Goal: Information Seeking & Learning: Learn about a topic

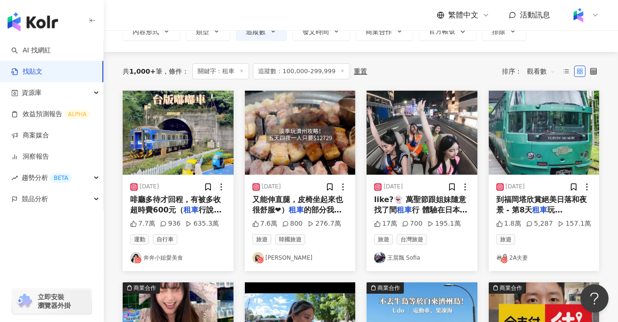
scroll to position [86, 0]
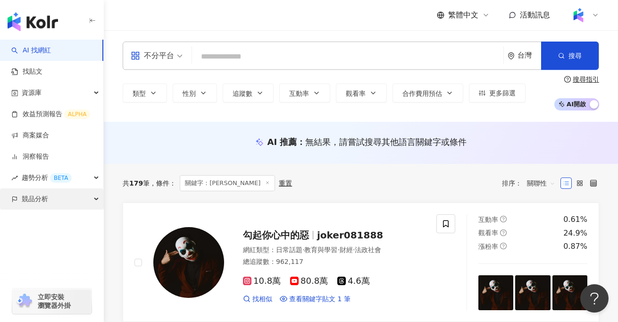
click at [71, 198] on div "競品分析" at bounding box center [51, 198] width 103 height 21
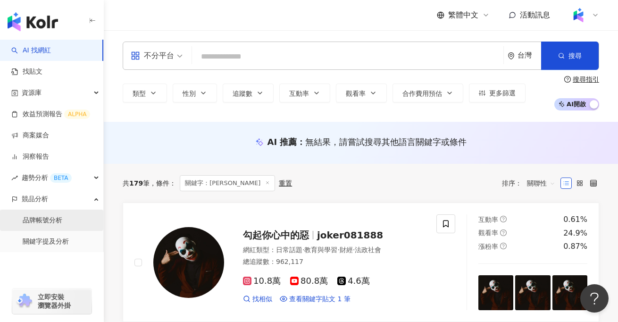
click at [59, 221] on link "品牌帳號分析" at bounding box center [43, 220] width 40 height 9
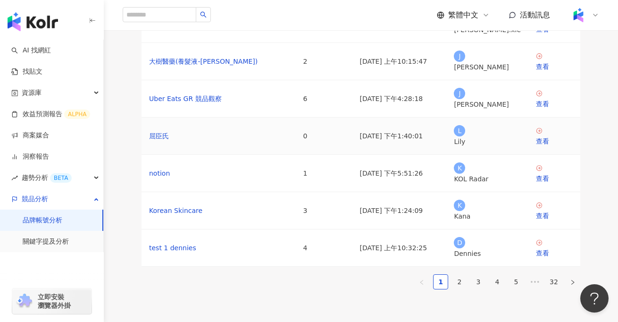
scroll to position [189, 0]
click at [456, 278] on link "2" at bounding box center [459, 281] width 14 height 14
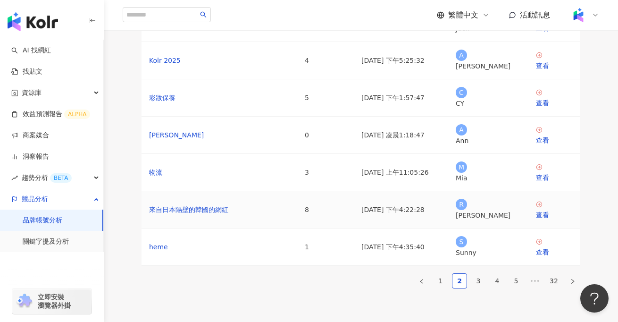
scroll to position [191, 0]
click at [477, 279] on link "3" at bounding box center [478, 280] width 14 height 14
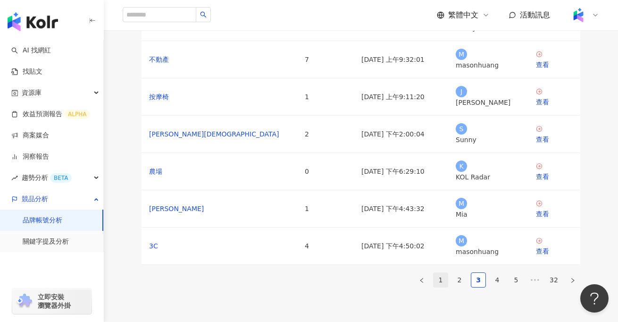
click at [443, 274] on link "1" at bounding box center [440, 280] width 14 height 14
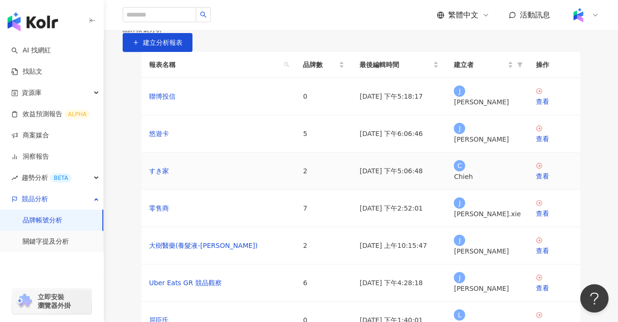
scroll to position [6, 0]
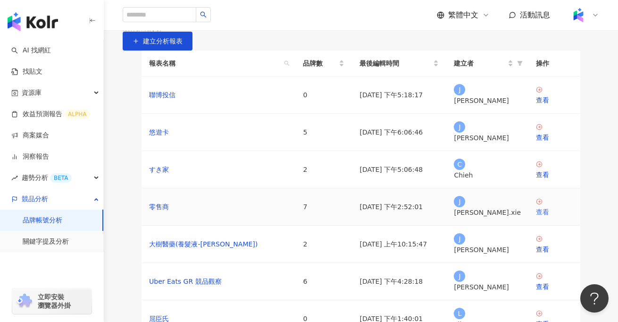
click at [547, 217] on div "查看" at bounding box center [554, 212] width 37 height 10
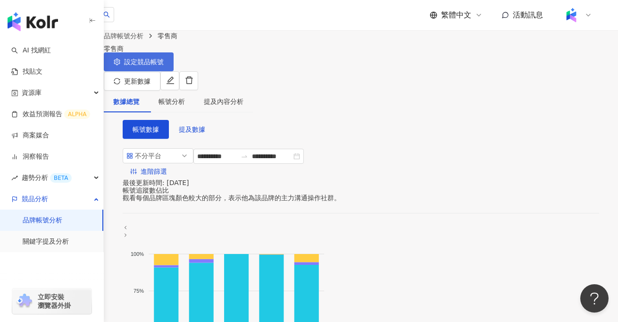
click at [164, 66] on span "設定競品帳號" at bounding box center [144, 62] width 40 height 8
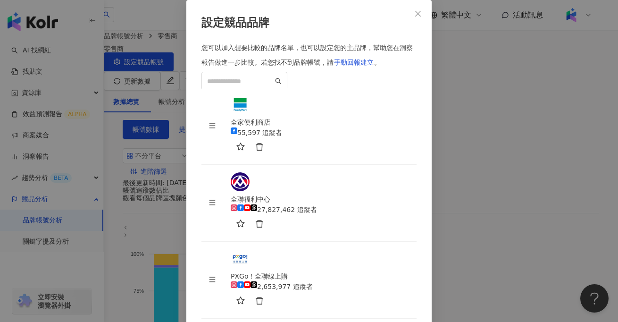
scroll to position [135, 0]
click at [423, 17] on span "Close" at bounding box center [417, 14] width 19 height 8
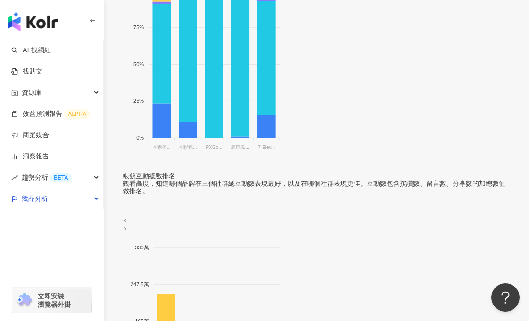
scroll to position [0, 0]
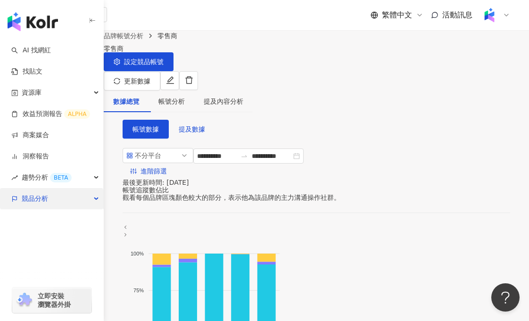
click at [81, 197] on div "競品分析" at bounding box center [51, 198] width 103 height 21
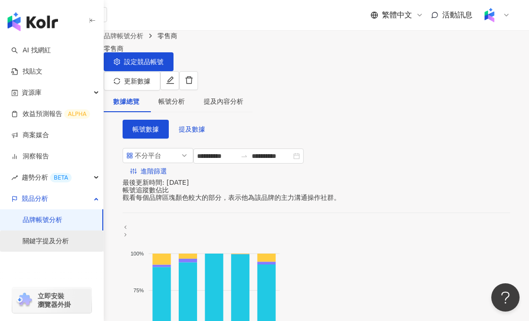
click at [65, 241] on link "關鍵字提及分析" at bounding box center [46, 241] width 46 height 9
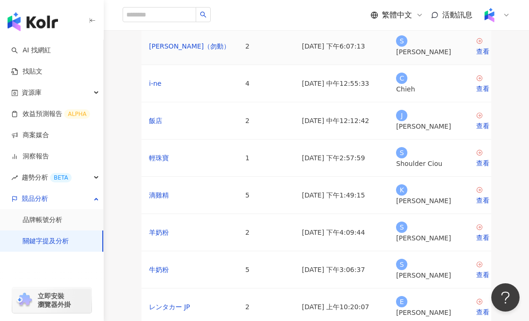
scroll to position [94, 0]
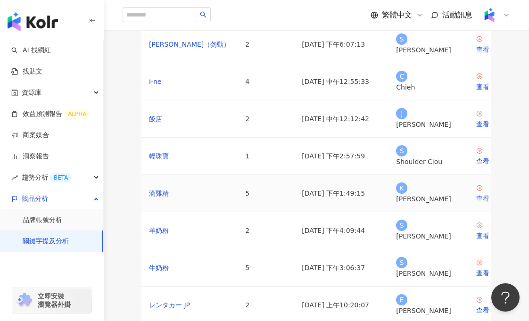
click at [476, 204] on div "查看" at bounding box center [494, 198] width 37 height 10
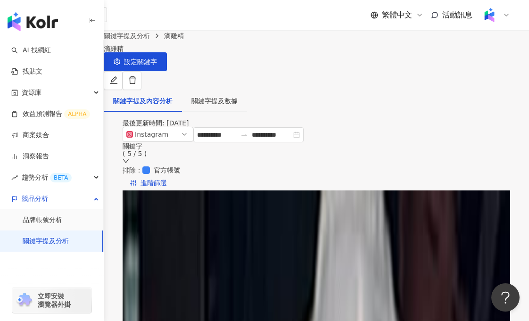
click at [369, 152] on div "關鍵字 ( 5 / 5 )" at bounding box center [317, 153] width 388 height 23
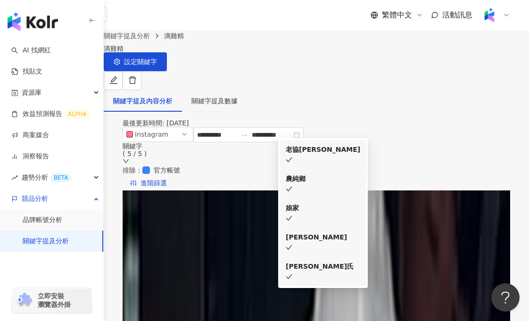
click at [360, 203] on li "娘家" at bounding box center [323, 213] width 86 height 29
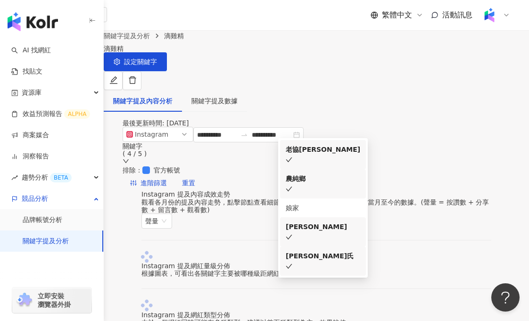
click at [360, 184] on div "農純鄉" at bounding box center [323, 179] width 75 height 10
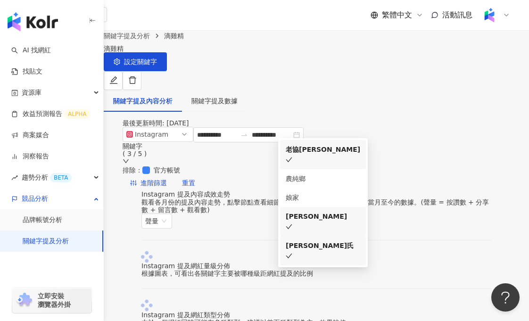
click at [360, 222] on div "[PERSON_NAME]" at bounding box center [323, 216] width 75 height 10
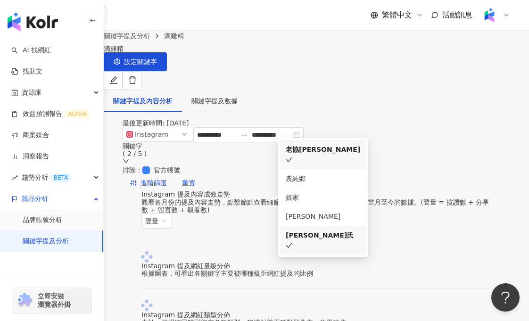
click at [363, 243] on li "[PERSON_NAME]氏" at bounding box center [323, 240] width 86 height 29
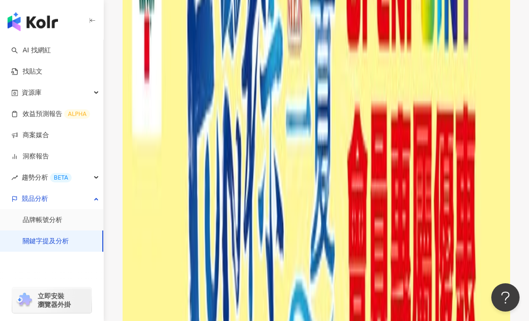
scroll to position [548, 0]
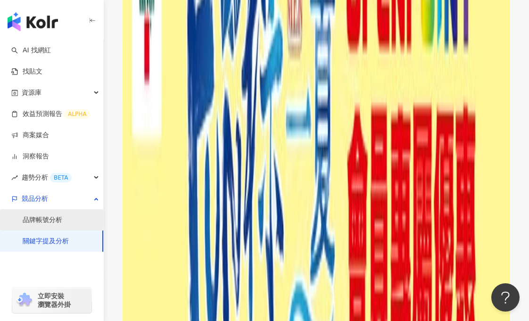
click at [38, 216] on link "品牌帳號分析" at bounding box center [43, 220] width 40 height 9
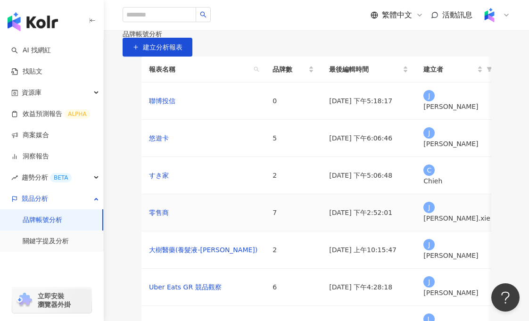
click at [506, 223] on div "查看" at bounding box center [524, 218] width 37 height 10
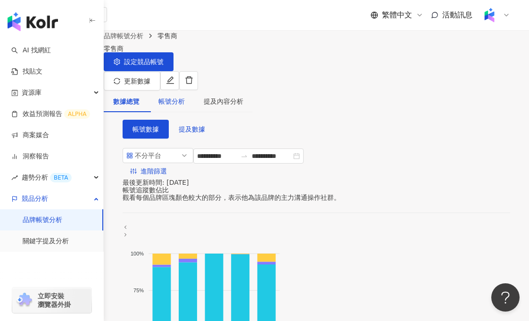
click at [185, 97] on div "帳號分析" at bounding box center [171, 101] width 26 height 10
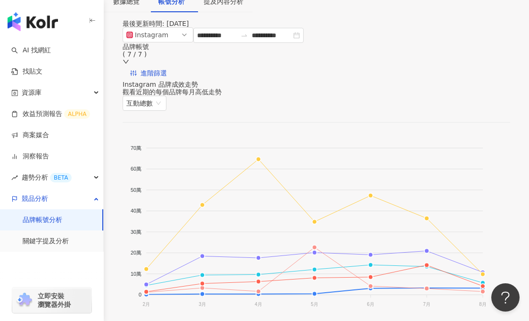
scroll to position [83, 0]
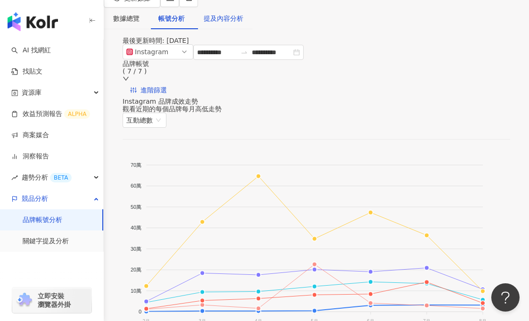
click at [243, 15] on div "提及內容分析" at bounding box center [224, 18] width 40 height 10
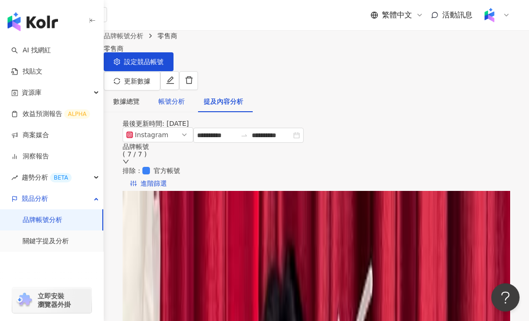
click at [185, 96] on div "帳號分析" at bounding box center [171, 101] width 26 height 10
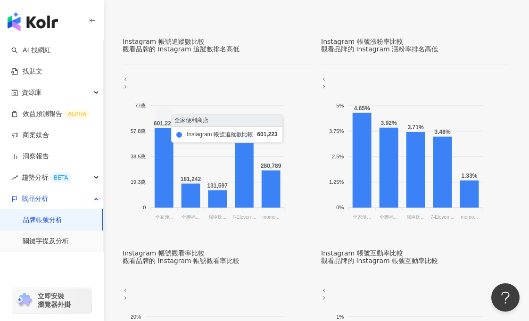
scroll to position [402, 0]
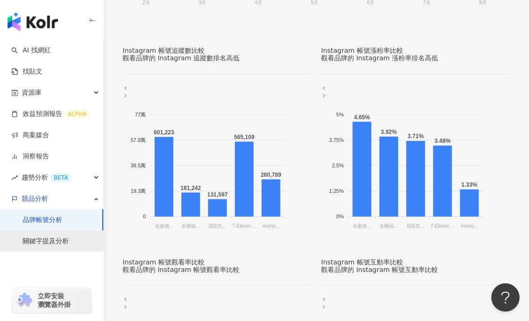
click at [47, 246] on link "關鍵字提及分析" at bounding box center [46, 241] width 46 height 9
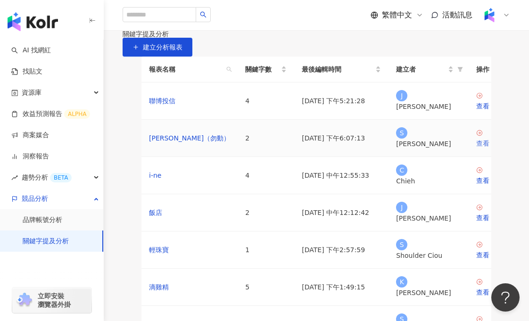
click at [476, 149] on div "查看" at bounding box center [494, 143] width 37 height 10
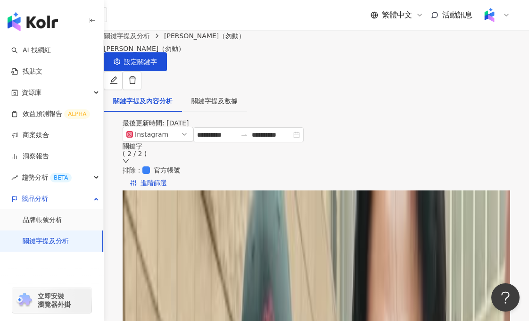
click at [350, 158] on div "關鍵字 ( 2 / 2 )" at bounding box center [317, 149] width 388 height 15
click at [290, 119] on div "最後更新時間: [DATE]" at bounding box center [317, 123] width 388 height 8
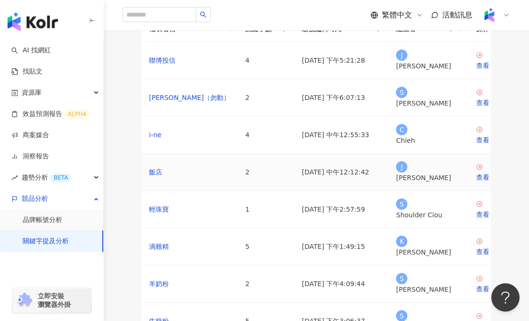
scroll to position [55, 0]
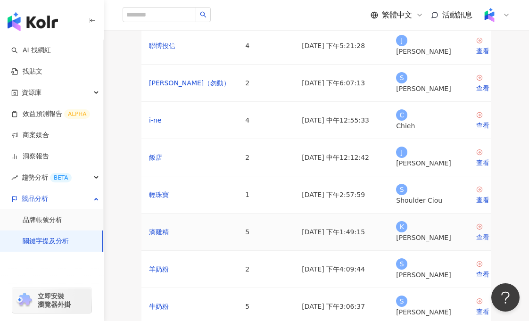
click at [476, 242] on div "查看" at bounding box center [494, 237] width 37 height 10
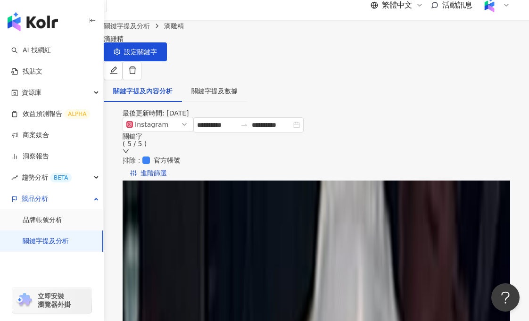
scroll to position [10, 0]
click at [353, 158] on div "**********" at bounding box center [317, 148] width 388 height 64
click at [353, 147] on div "關鍵字 ( 5 / 5 )" at bounding box center [317, 139] width 388 height 15
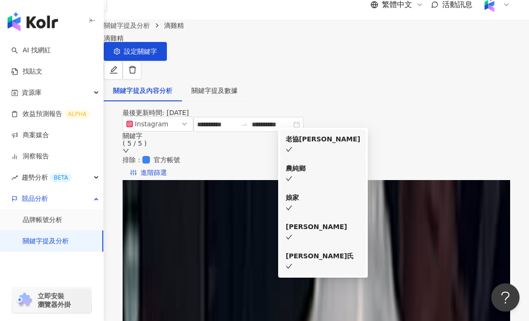
click at [325, 144] on div "老協[PERSON_NAME]" at bounding box center [323, 139] width 75 height 10
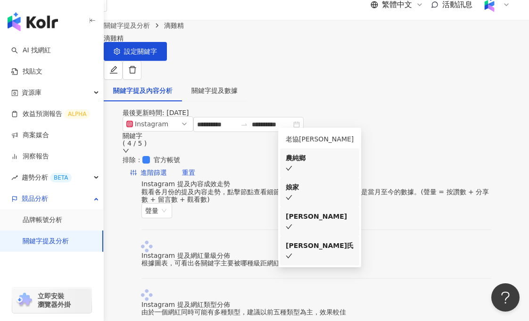
click at [326, 163] on div "農純鄉" at bounding box center [320, 158] width 68 height 10
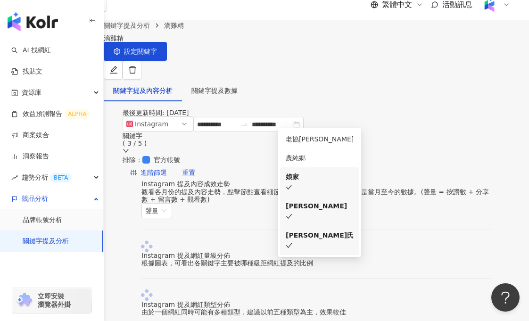
click at [330, 197] on li "娘家" at bounding box center [319, 181] width 79 height 29
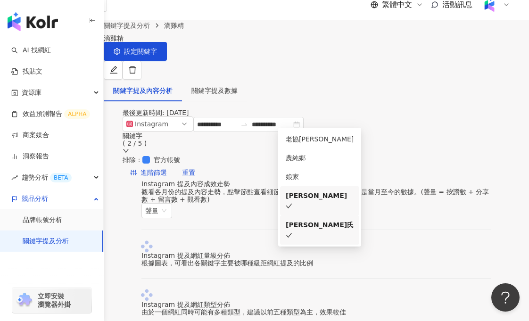
click at [330, 216] on li "[PERSON_NAME]" at bounding box center [319, 200] width 79 height 29
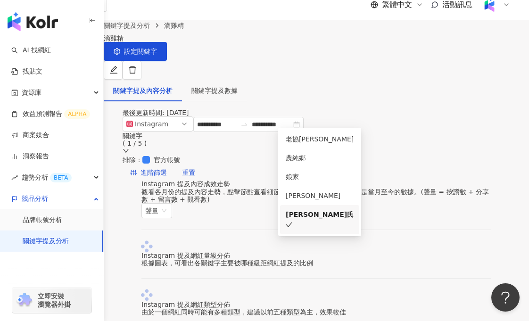
click at [254, 197] on div "Instagram 提及內容成效走勢 觀看各月份的提及內容走勢，點擊節點查看細節 。如選擇單一月份，顯示的是當月至今的數據。(聲量 = 按讚數 + 分享數 +…" at bounding box center [316, 199] width 350 height 38
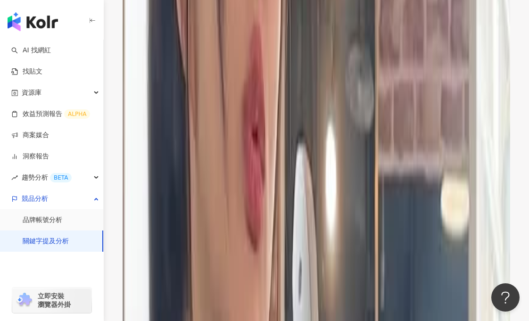
scroll to position [795, 0]
click at [177, 191] on div "預設排序" at bounding box center [162, 200] width 30 height 18
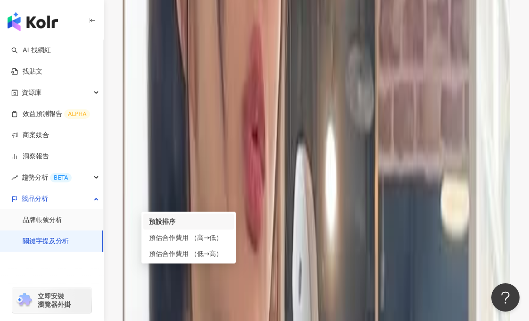
click at [177, 191] on div "預設排序" at bounding box center [162, 200] width 30 height 18
